Goal: Navigation & Orientation: Find specific page/section

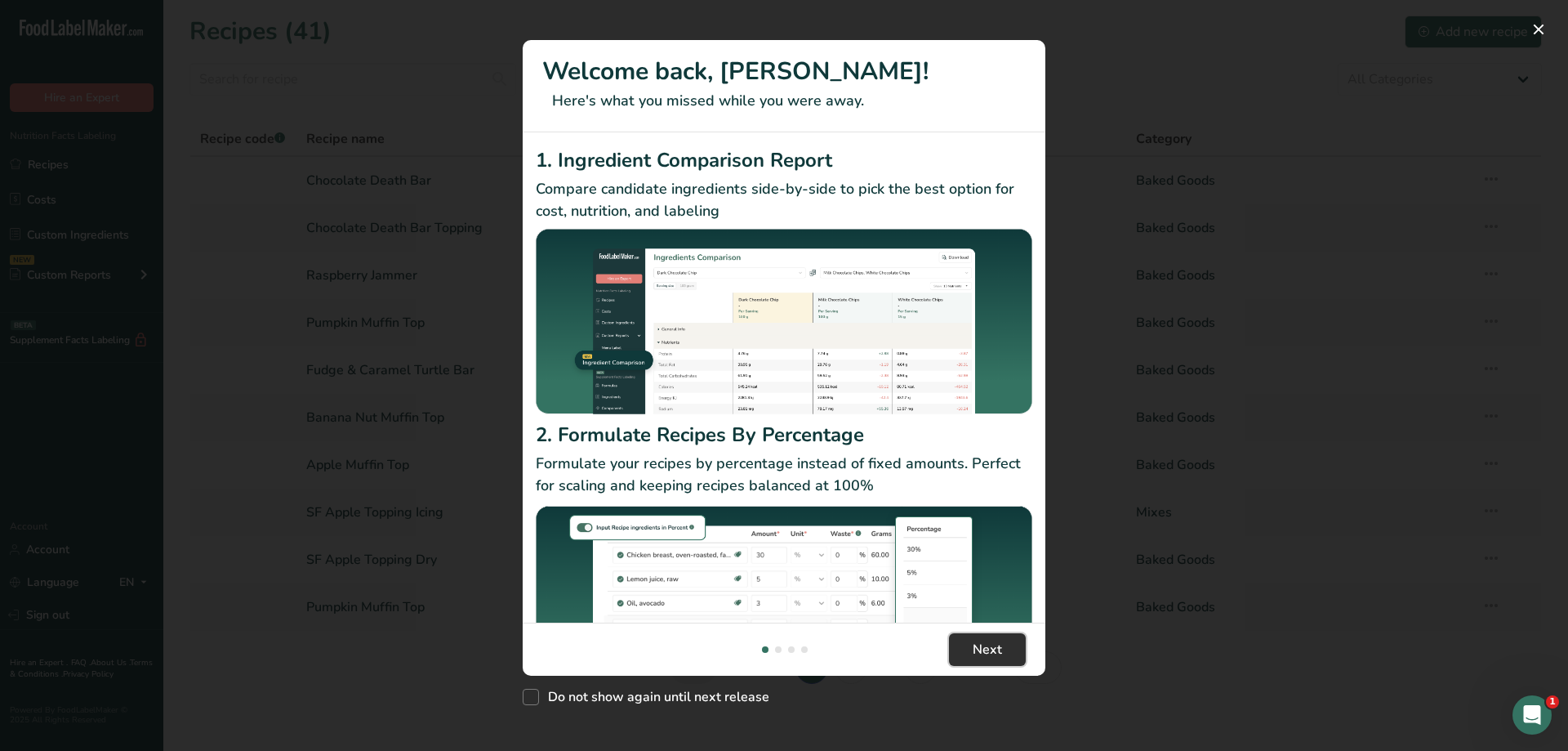
click at [995, 660] on button "Next" at bounding box center [987, 649] width 76 height 32
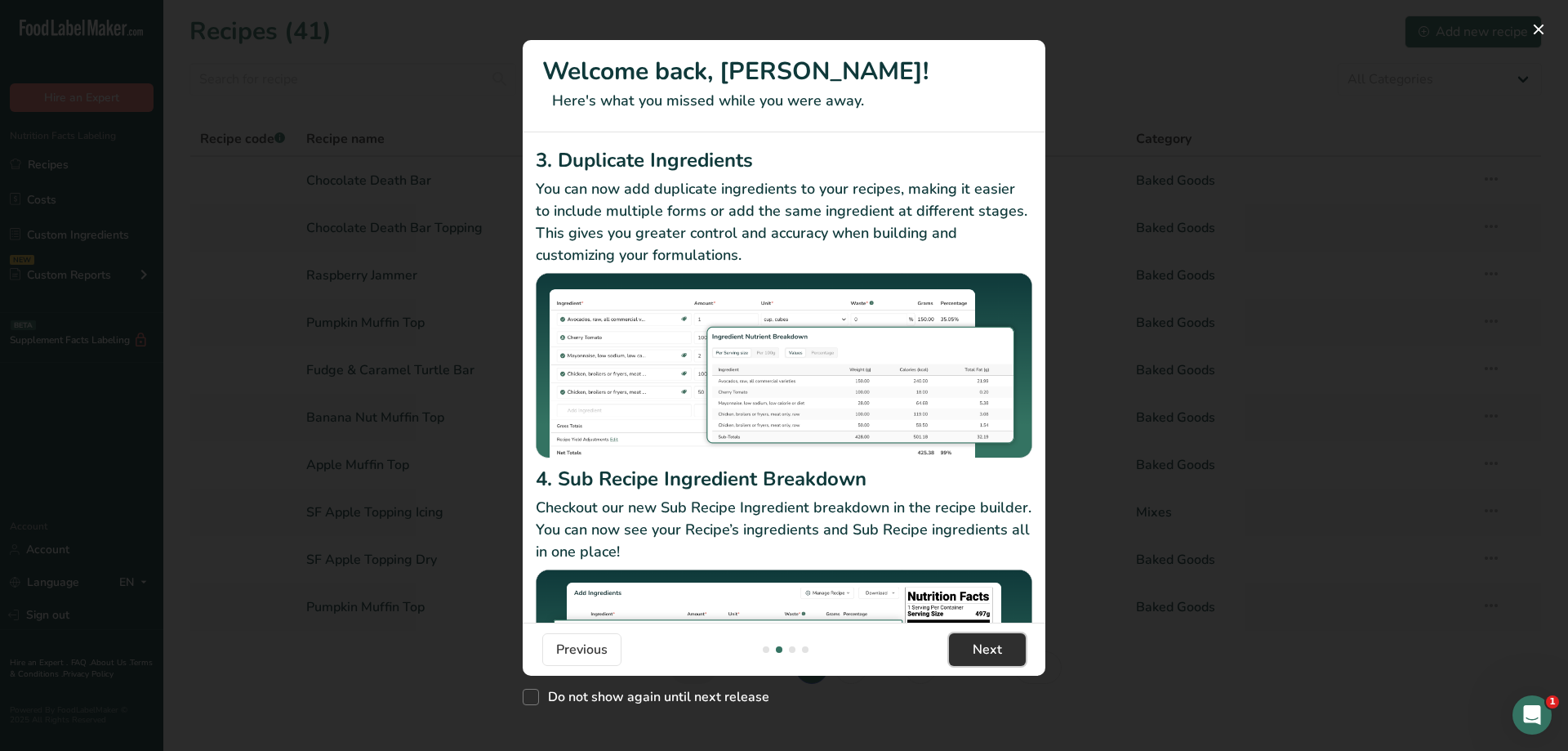
click at [995, 659] on button "Next" at bounding box center [987, 649] width 76 height 32
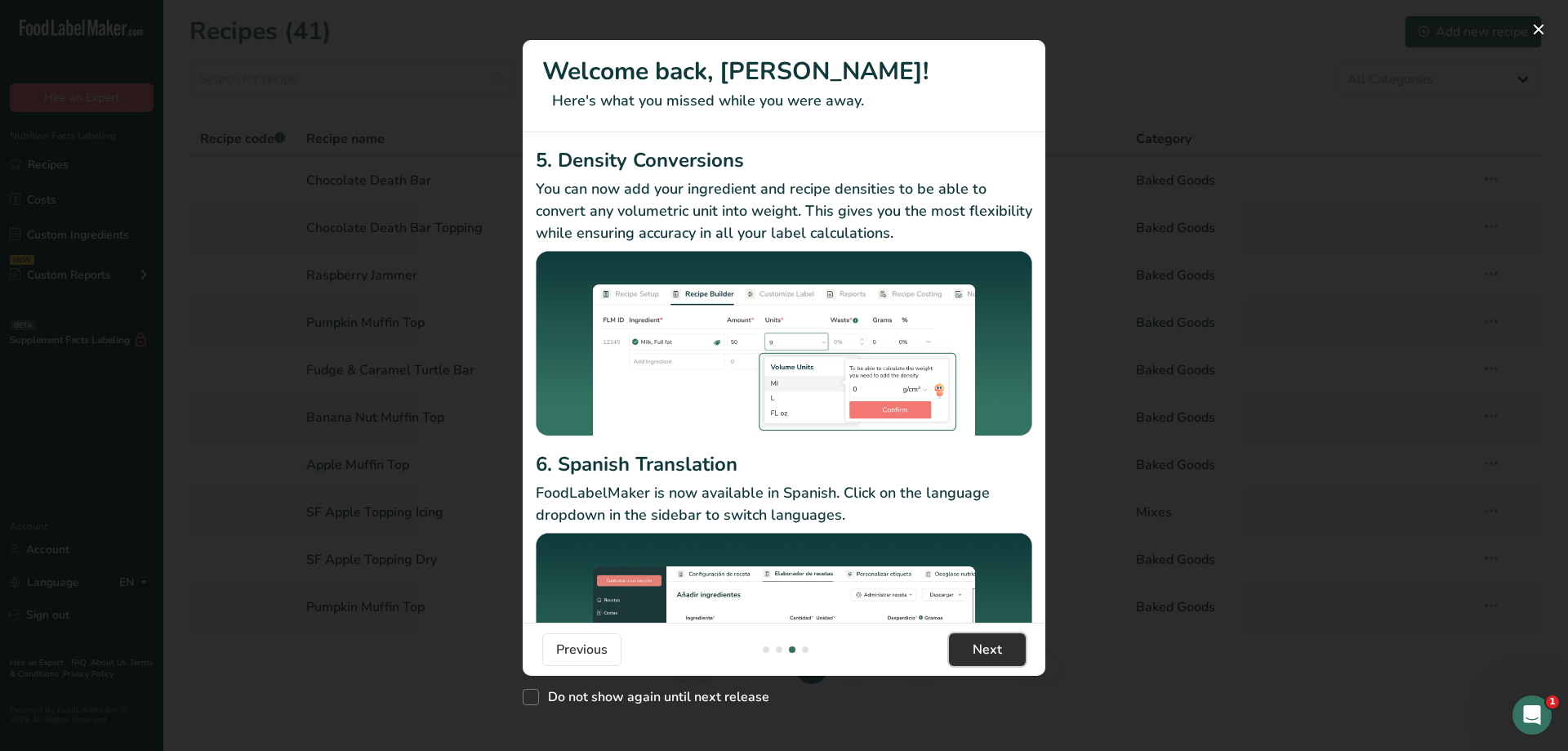
click at [995, 659] on button "Next" at bounding box center [987, 649] width 76 height 32
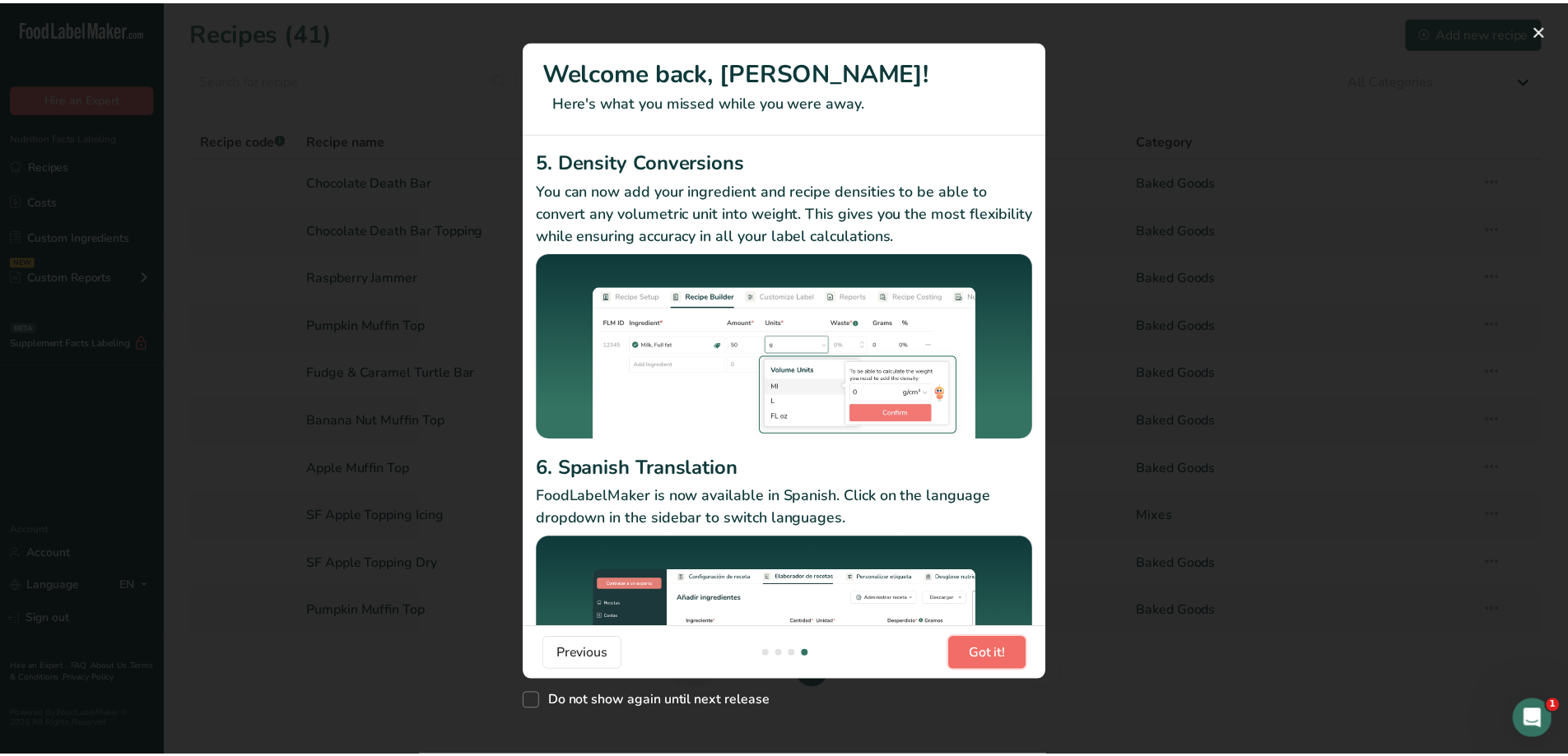
scroll to position [0, 1580]
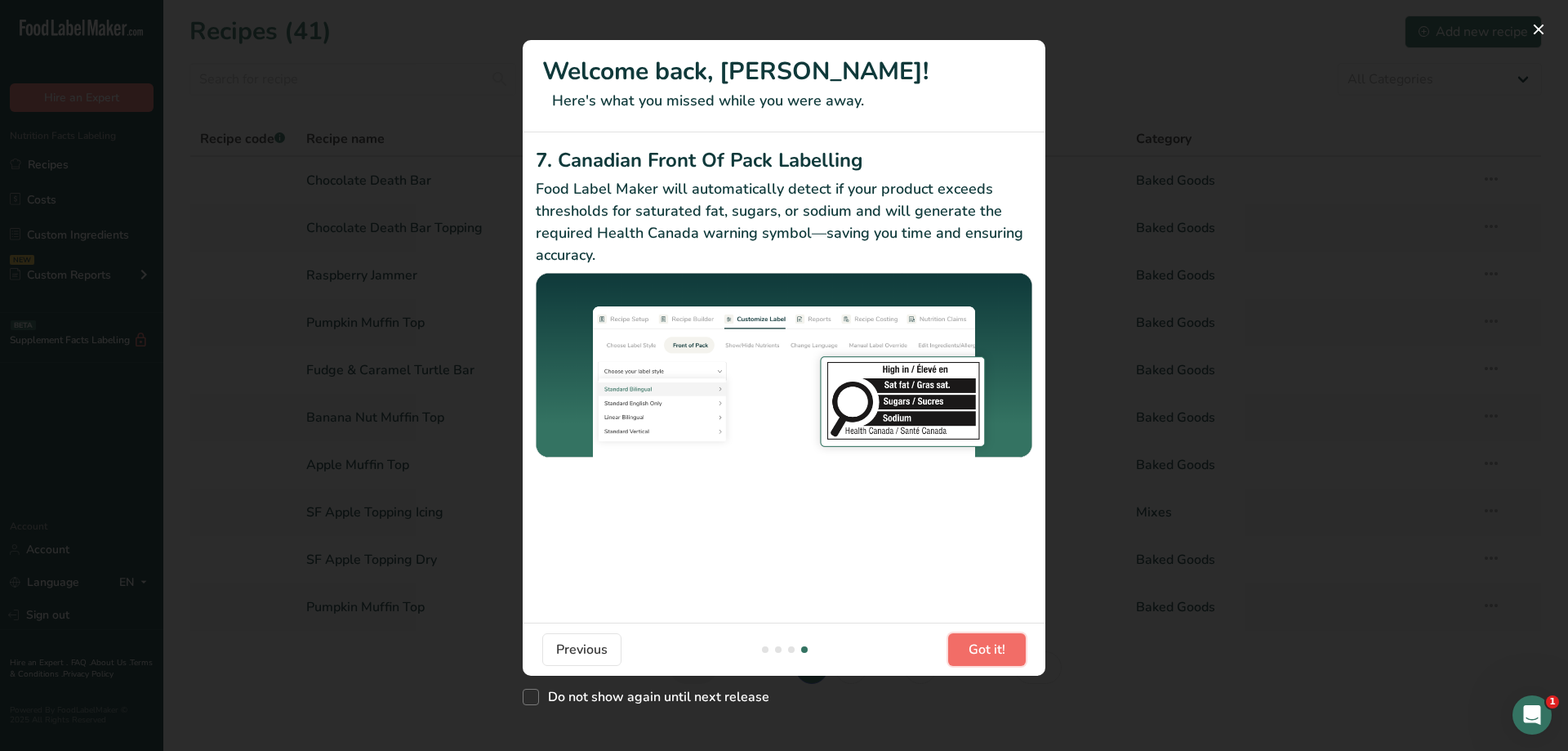
click at [995, 659] on button "Got it!" at bounding box center [987, 649] width 77 height 32
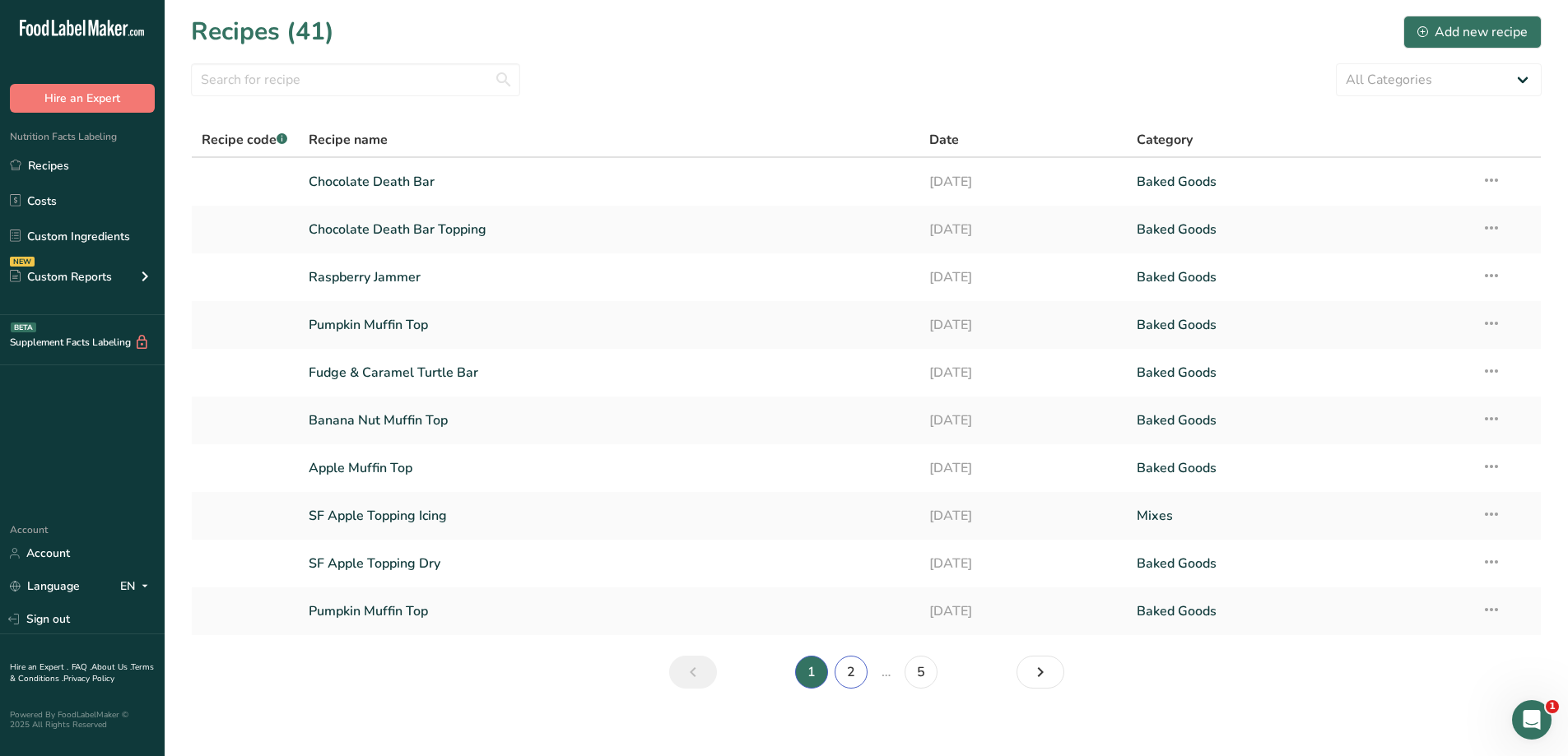
click at [860, 670] on link "2" at bounding box center [851, 672] width 33 height 33
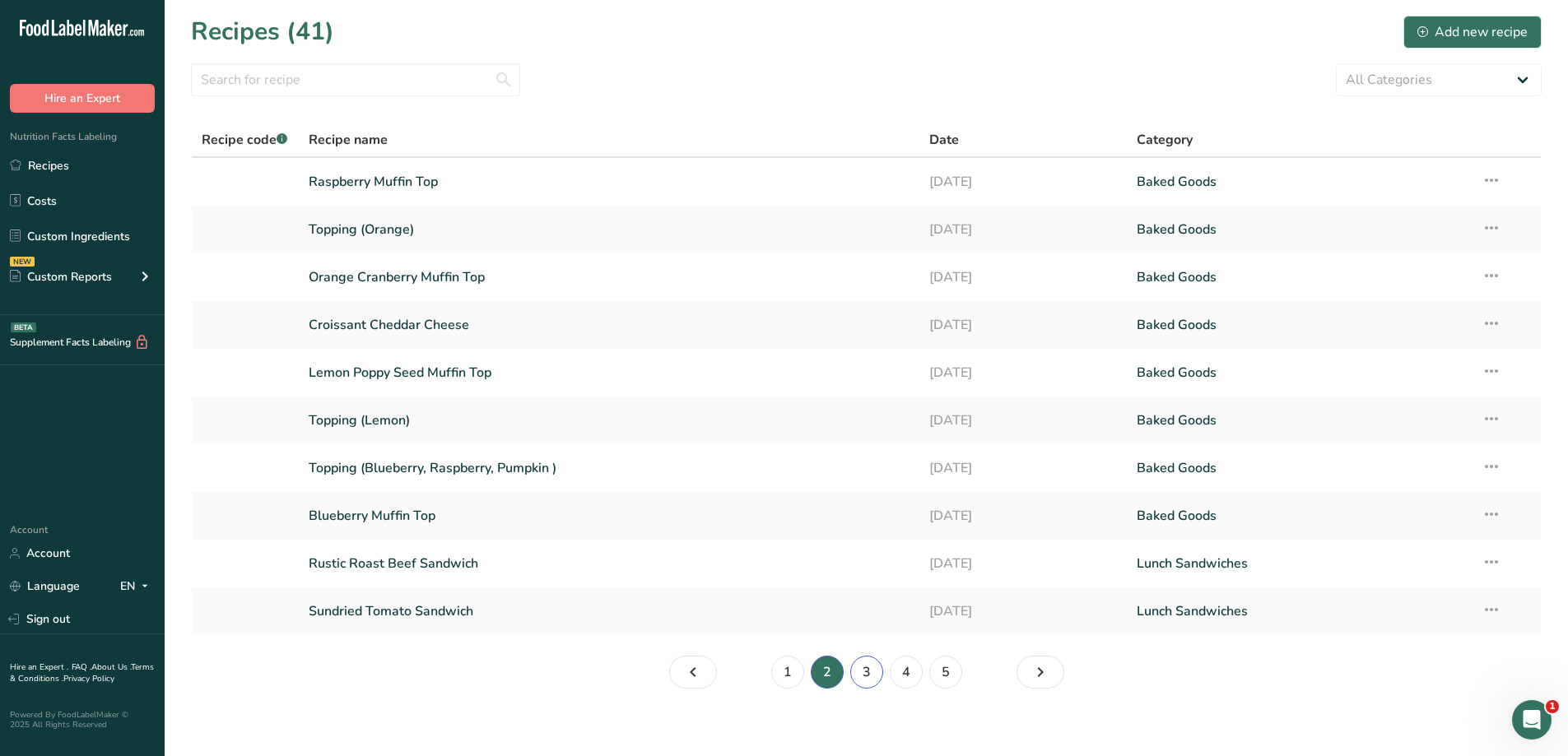
click at [871, 673] on link "3" at bounding box center [866, 672] width 33 height 33
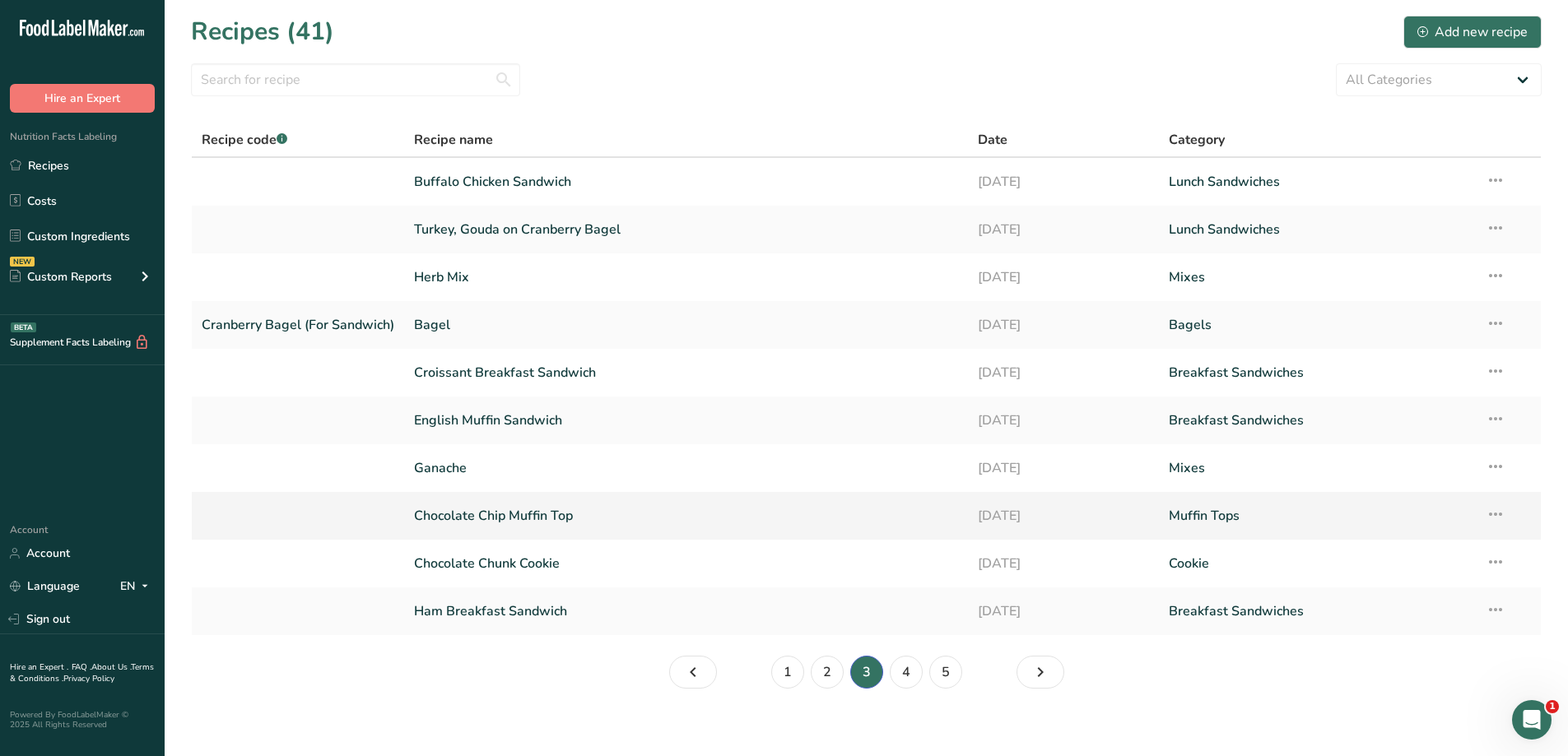
scroll to position [12, 0]
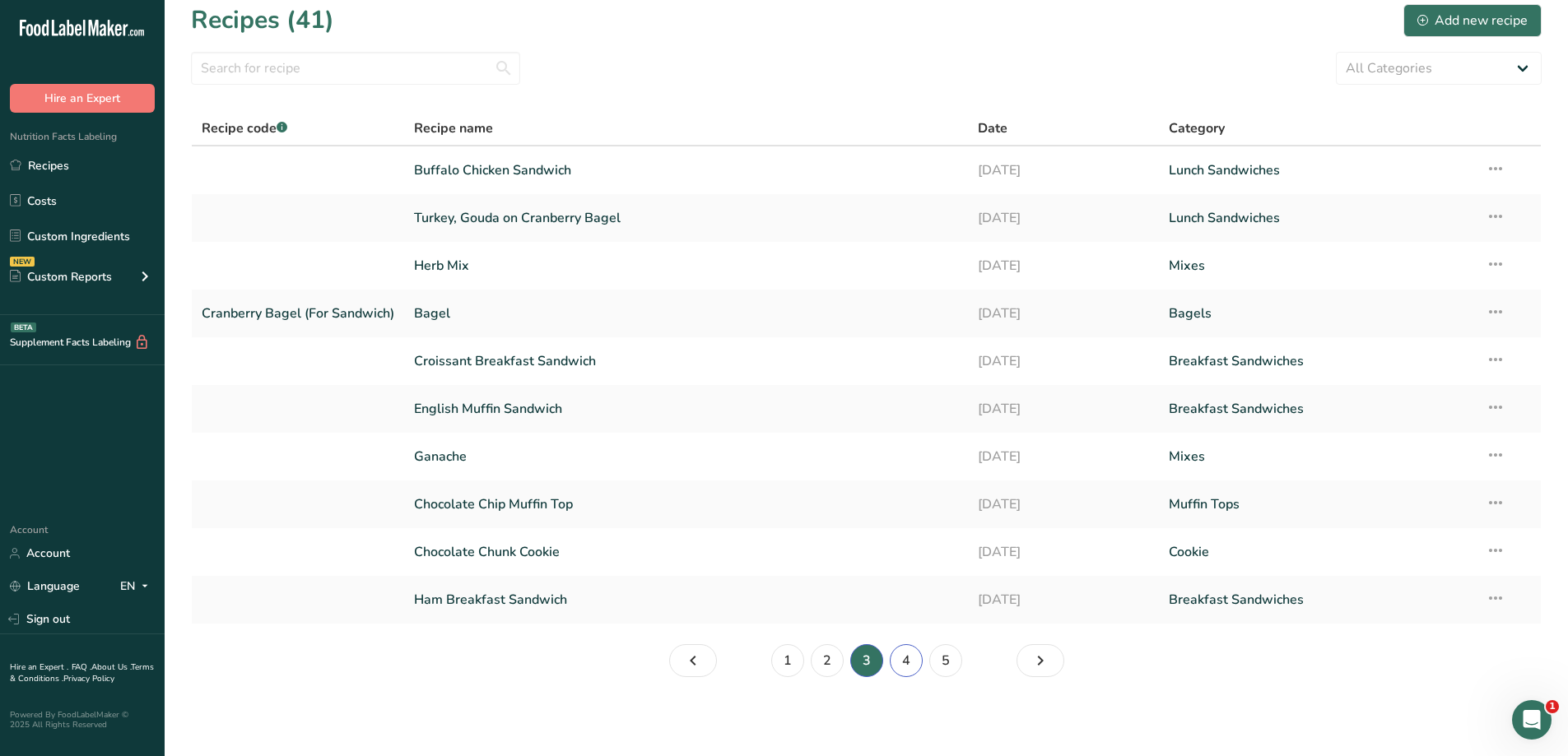
click at [899, 658] on link "4" at bounding box center [906, 660] width 33 height 33
